Goal: Task Accomplishment & Management: Manage account settings

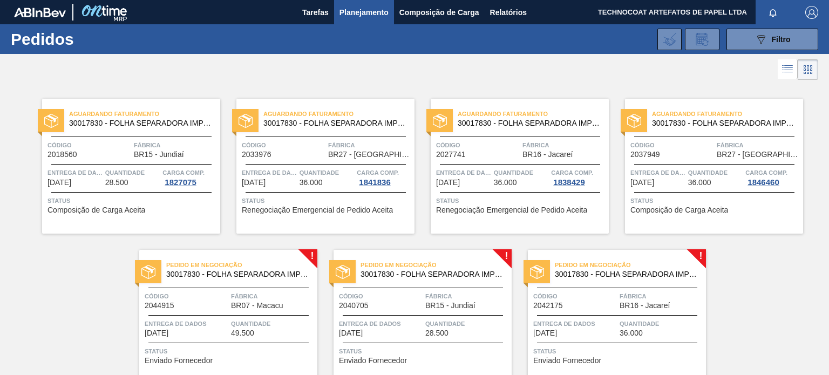
scroll to position [49, 0]
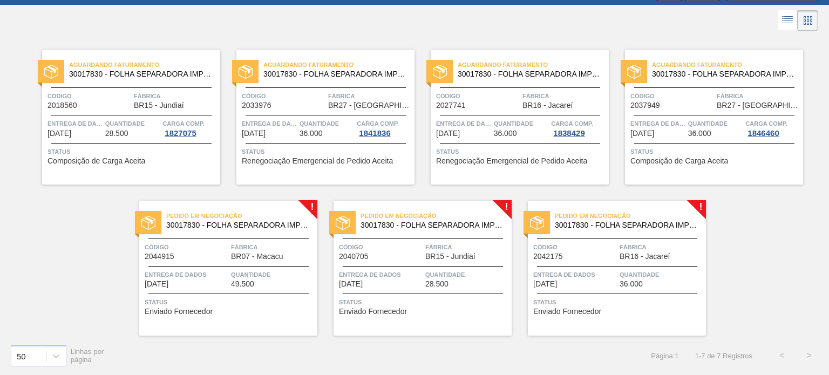
click at [205, 214] on font "Pedido em Negociação" at bounding box center [204, 216] width 76 height 6
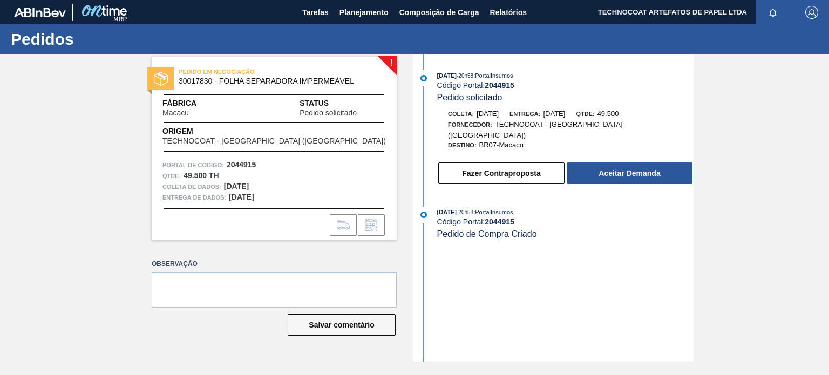
click at [313, 172] on div "Qtde : 49.500 TH" at bounding box center [273, 176] width 223 height 11
click at [354, 13] on font "Planejamento" at bounding box center [363, 12] width 49 height 9
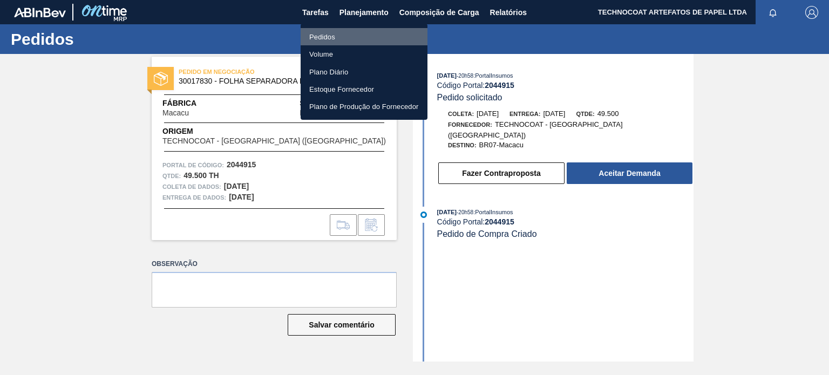
drag, startPoint x: 340, startPoint y: 40, endPoint x: 264, endPoint y: 43, distance: 76.7
click at [340, 42] on li "Pedidos" at bounding box center [364, 36] width 127 height 17
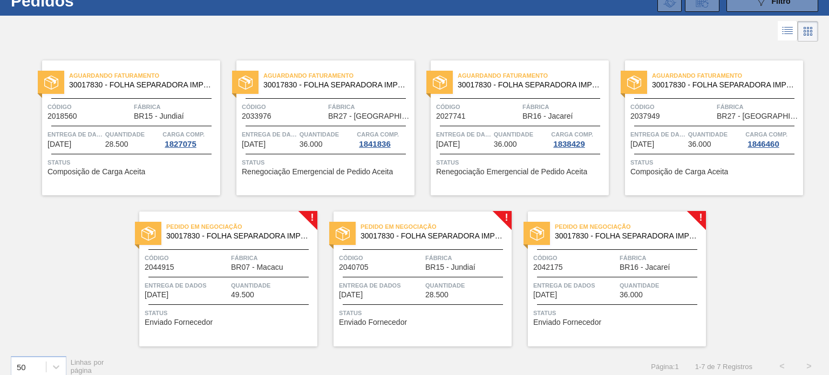
scroll to position [49, 0]
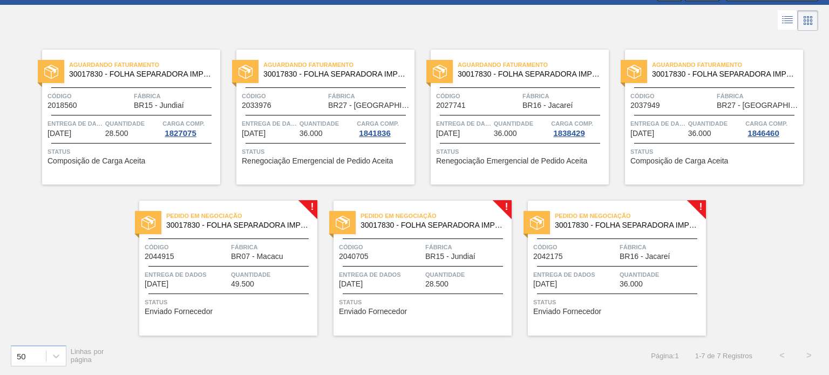
click at [416, 207] on div "Pedido em Negociação 30017830 - FOLHA SEPARADORA IMPERMEÁVEL Código 2040705 Fáb…" at bounding box center [422, 268] width 178 height 135
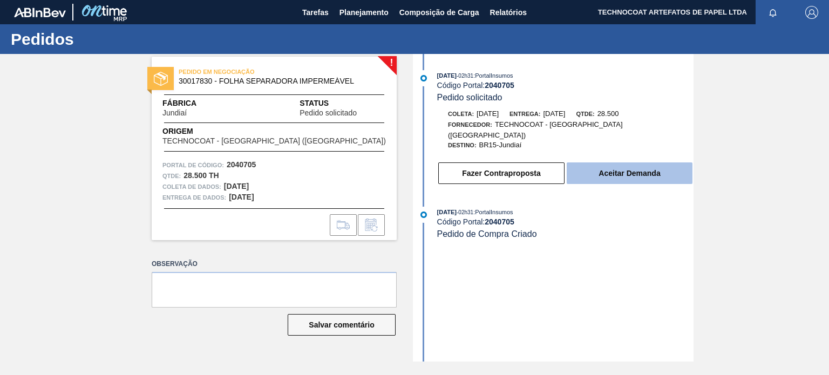
click at [620, 171] on button "Aceitar Demanda" at bounding box center [630, 173] width 126 height 22
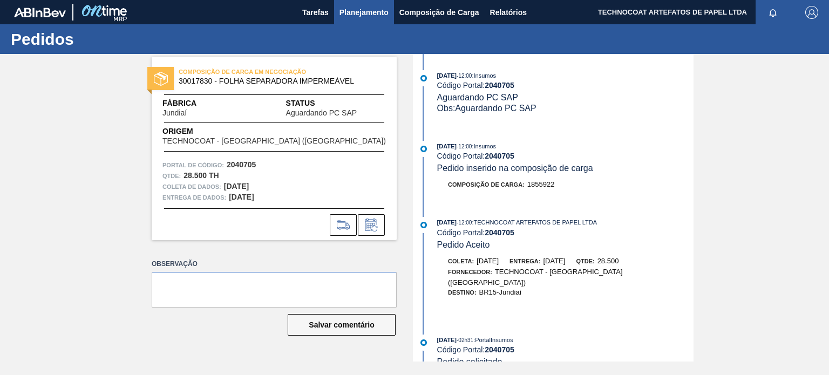
click at [381, 17] on font "Planejamento" at bounding box center [363, 12] width 49 height 13
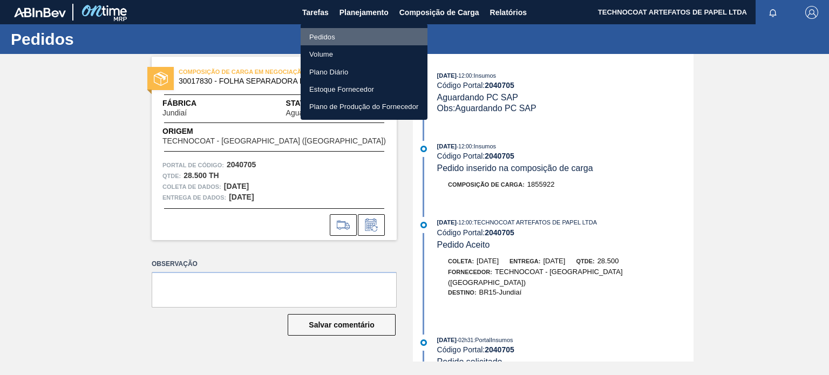
click at [357, 38] on li "Pedidos" at bounding box center [364, 36] width 127 height 17
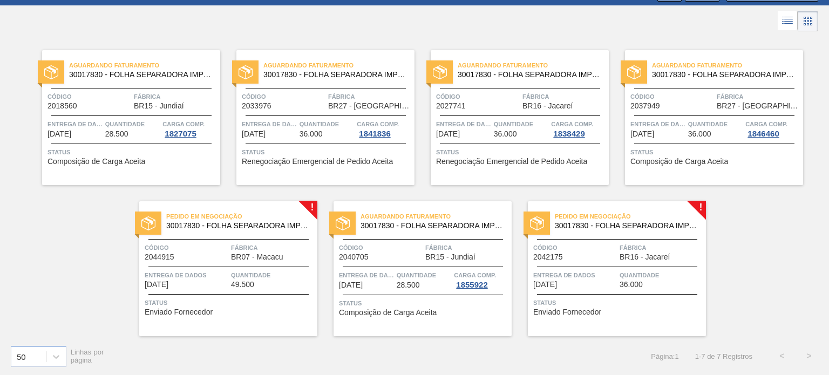
scroll to position [49, 0]
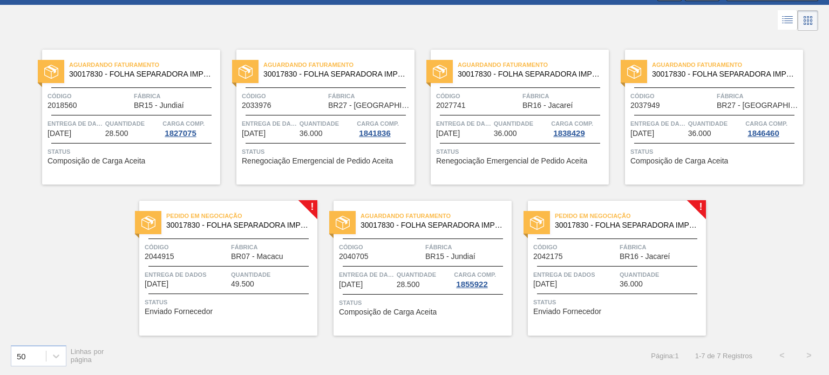
click at [610, 210] on span "Pedido em Negociação" at bounding box center [630, 215] width 151 height 11
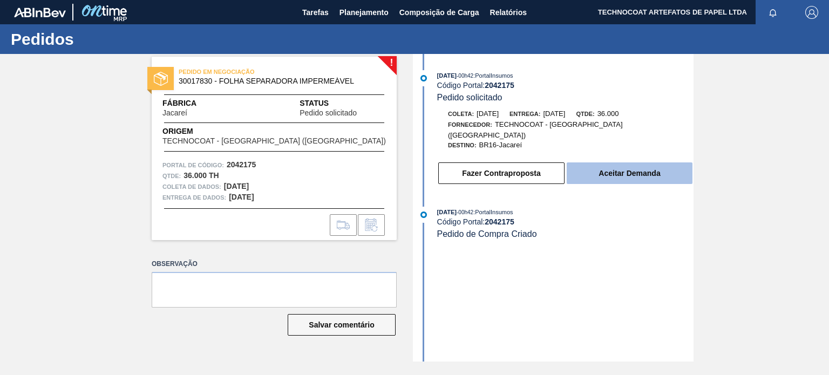
click at [617, 169] on font "Aceitar Demanda" at bounding box center [629, 173] width 62 height 9
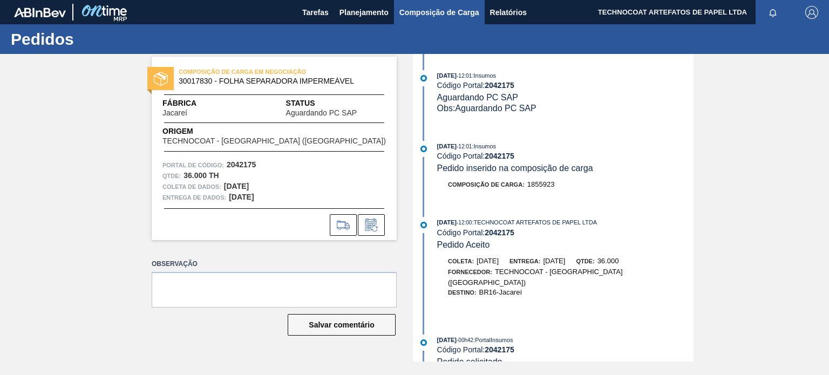
click at [424, 17] on font "Composição de Carga" at bounding box center [439, 12] width 80 height 13
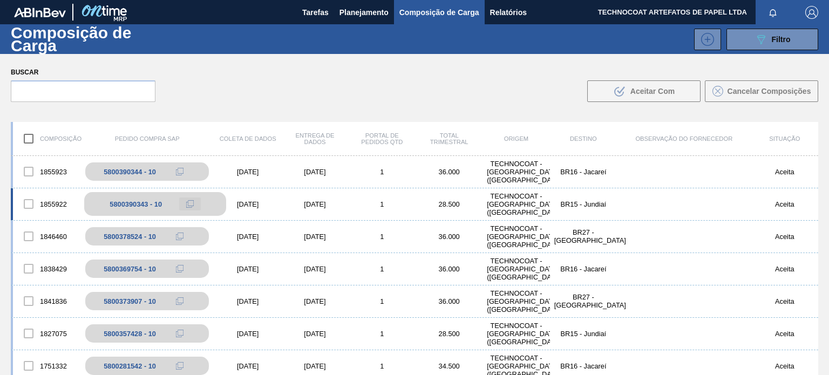
click at [192, 202] on icon at bounding box center [190, 204] width 8 height 8
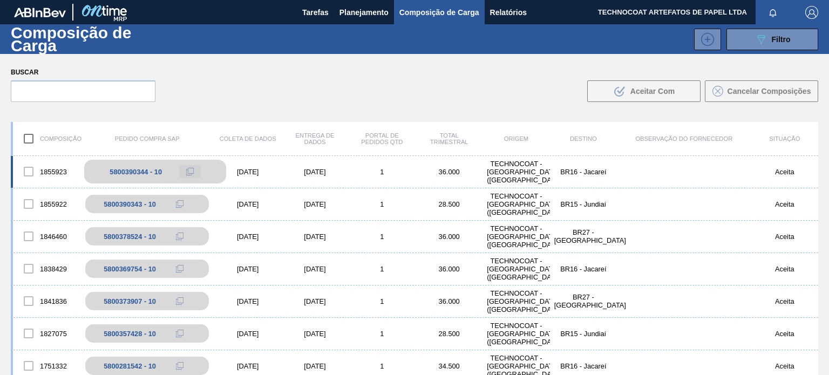
click at [188, 171] on icon at bounding box center [190, 172] width 8 height 8
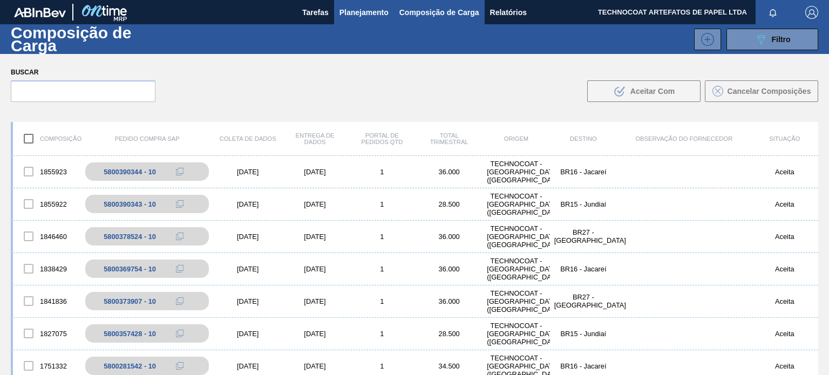
click at [350, 16] on font "Planejamento" at bounding box center [363, 12] width 49 height 9
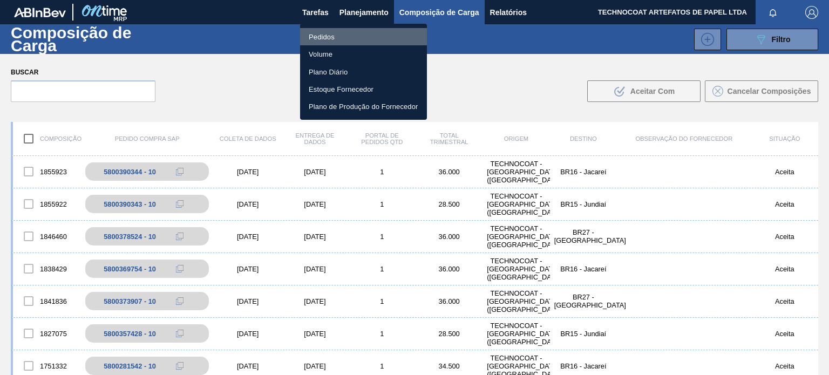
click at [330, 34] on font "Pedidos" at bounding box center [322, 37] width 26 height 8
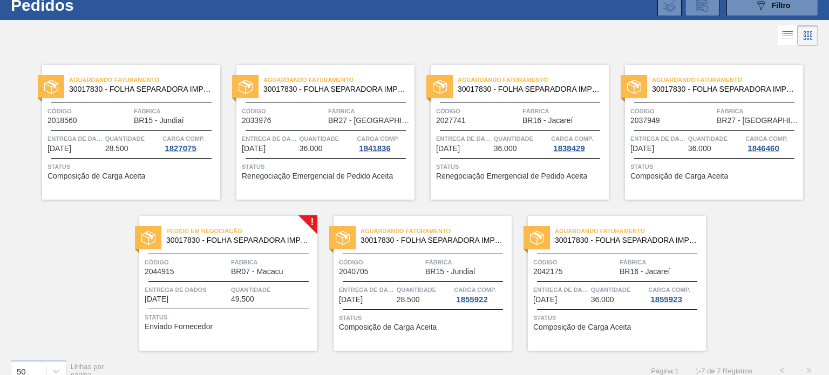
scroll to position [49, 0]
